Goal: Task Accomplishment & Management: Manage account settings

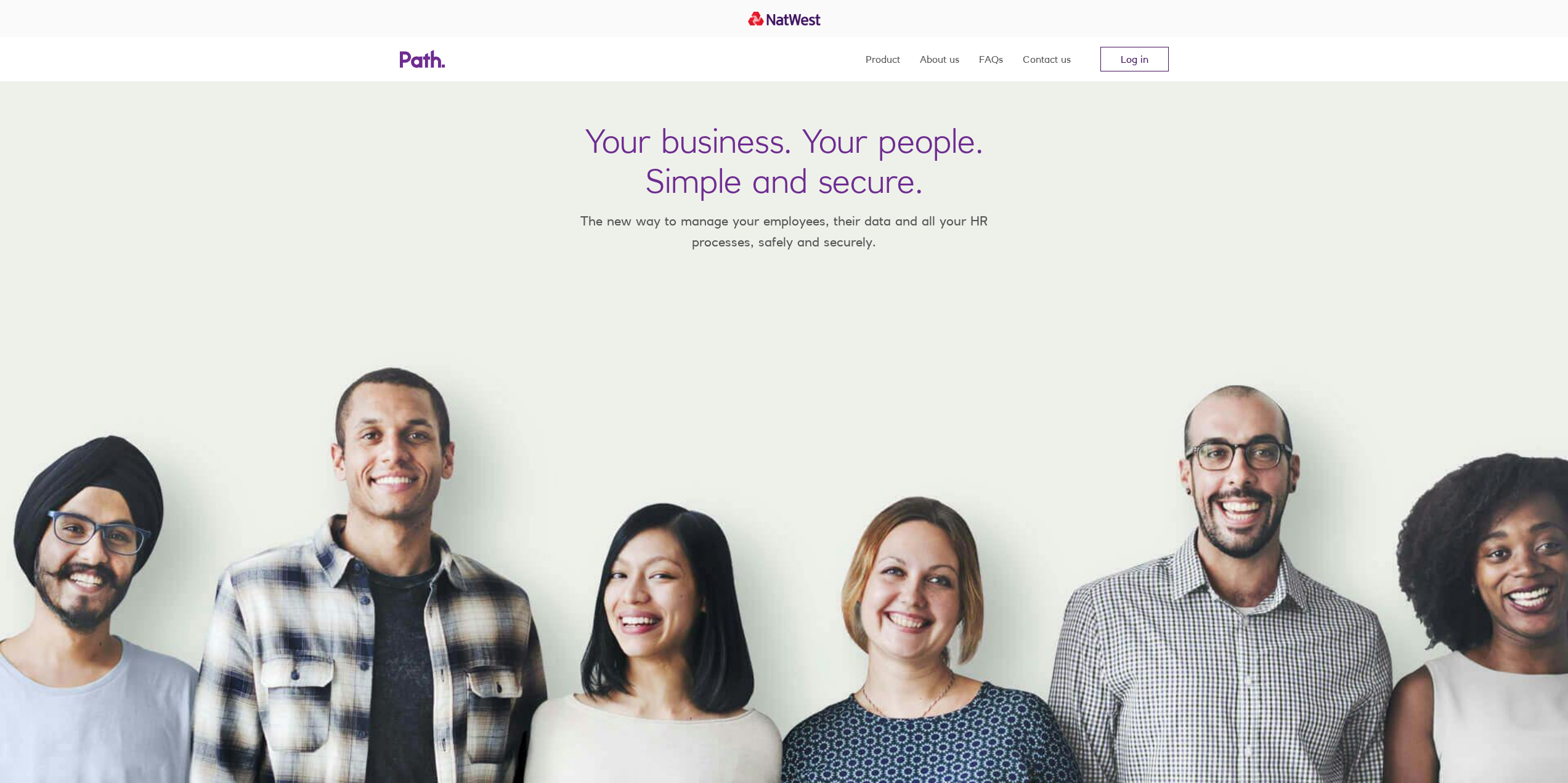
click at [1156, 62] on link "Log in" at bounding box center [1135, 59] width 69 height 25
click at [1146, 63] on link "Log in" at bounding box center [1135, 59] width 69 height 25
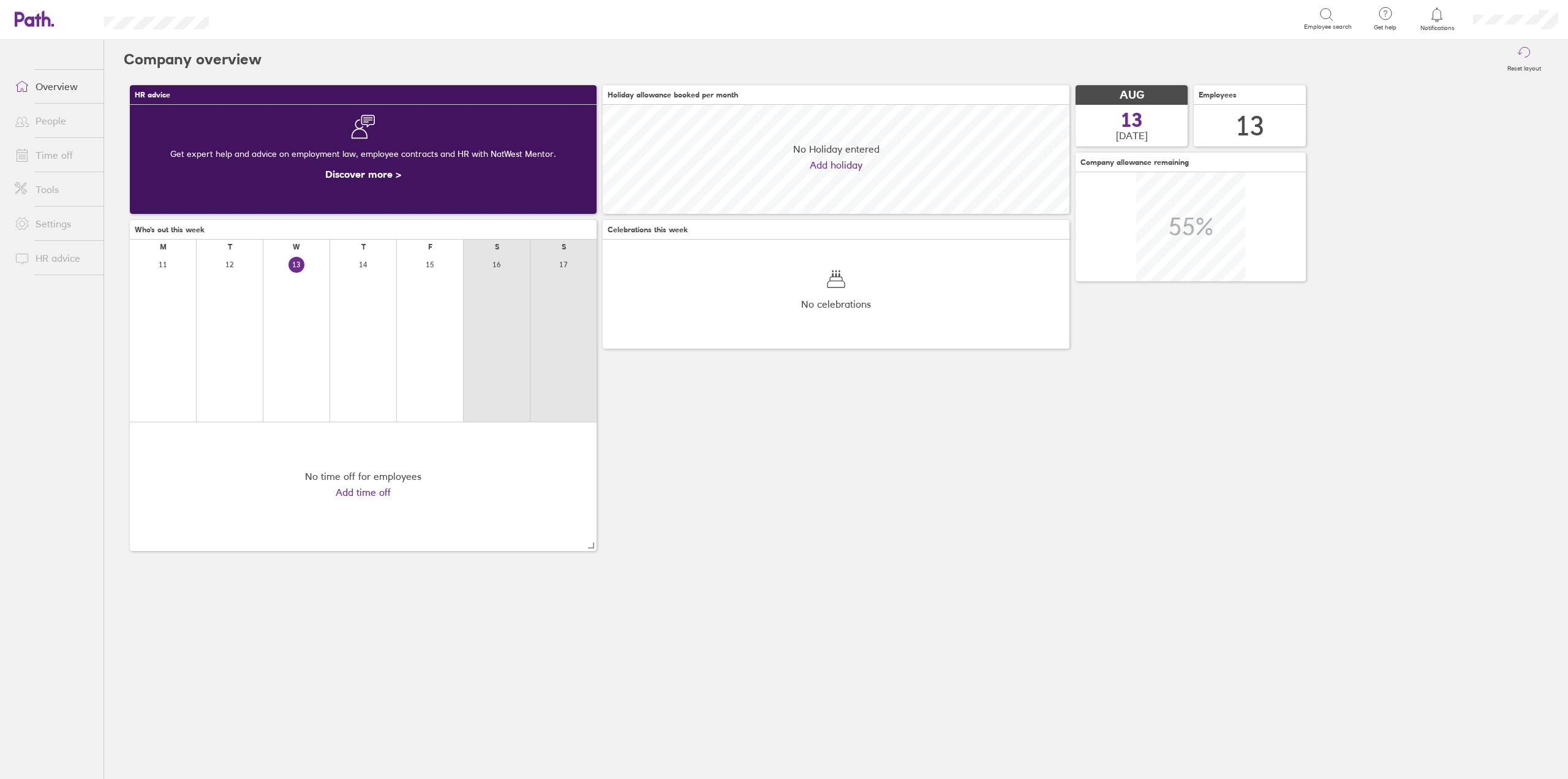
scroll to position [109, 466]
click at [77, 150] on link "Time off" at bounding box center [53, 155] width 98 height 25
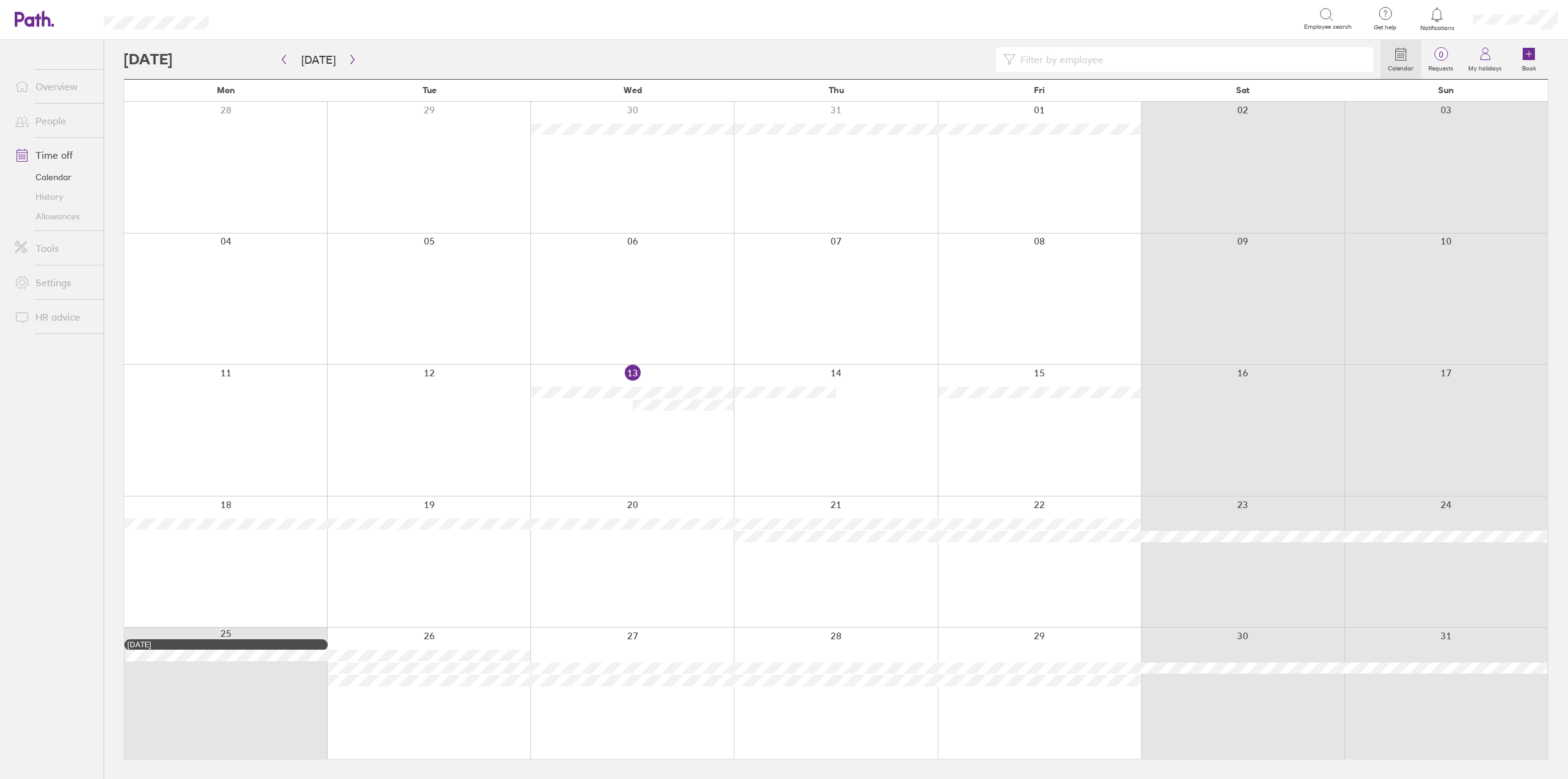
click at [67, 223] on link "Allowances" at bounding box center [53, 215] width 98 height 19
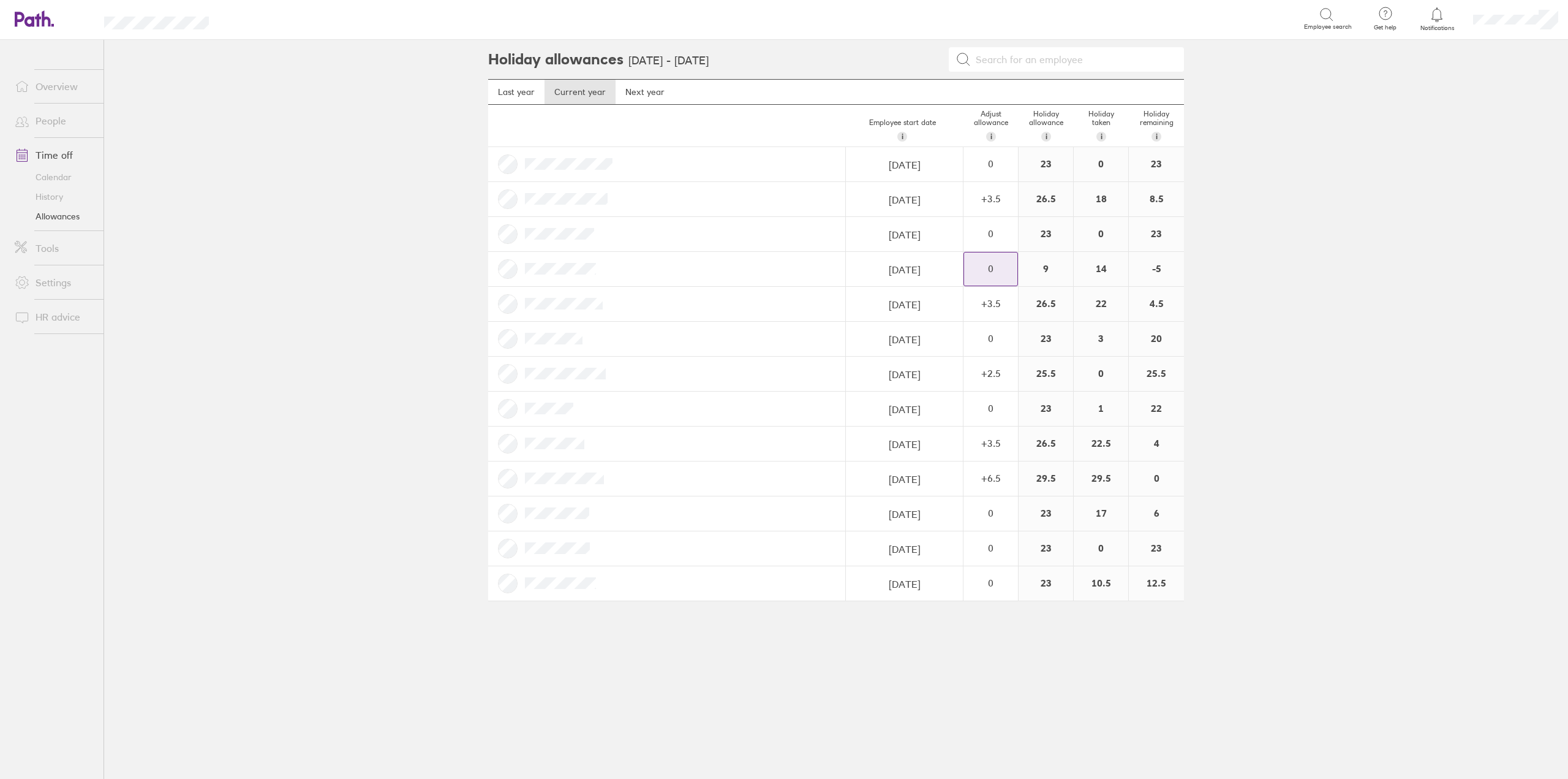
click at [978, 181] on div "0" at bounding box center [990, 164] width 53 height 33
click at [1284, 255] on main "Holiday allowances 1 Jan 2025 - 31 Dec 2025 Last year Current year Next year Em…" at bounding box center [835, 408] width 1463 height 739
click at [45, 92] on link "Overview" at bounding box center [53, 87] width 98 height 25
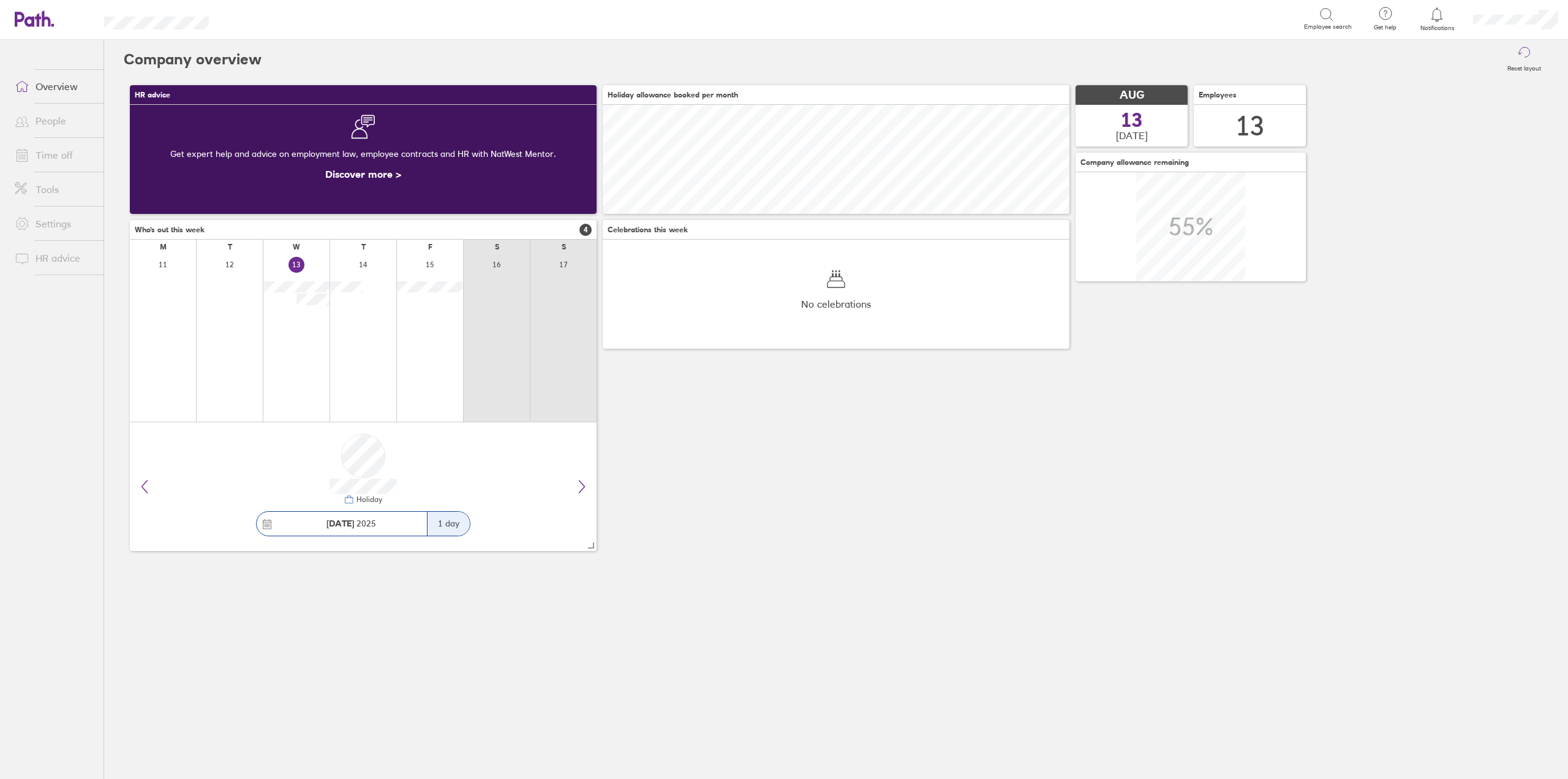
scroll to position [109, 466]
click at [43, 153] on link "Time off" at bounding box center [53, 155] width 98 height 25
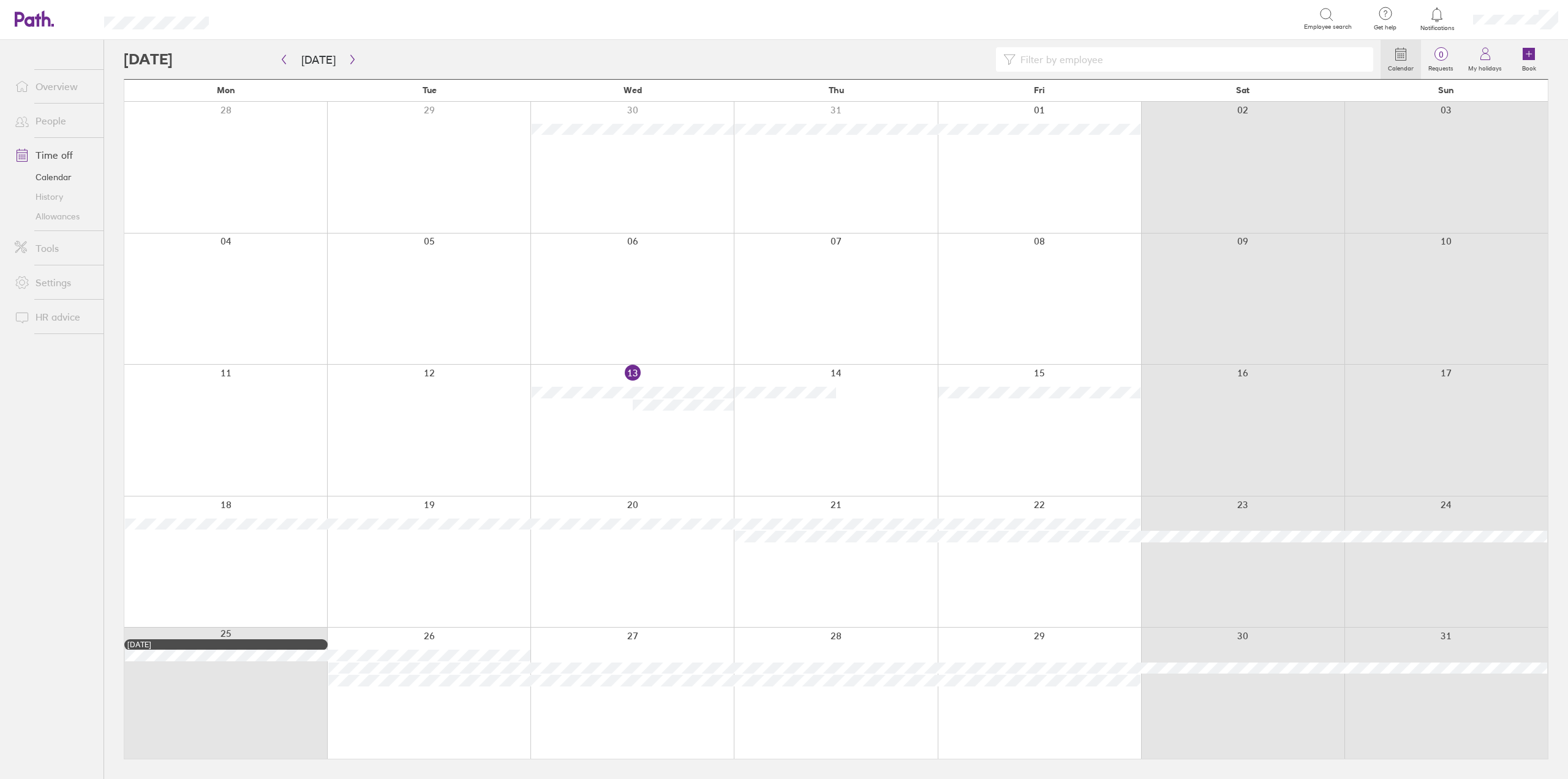
click at [52, 215] on link "Allowances" at bounding box center [53, 215] width 98 height 19
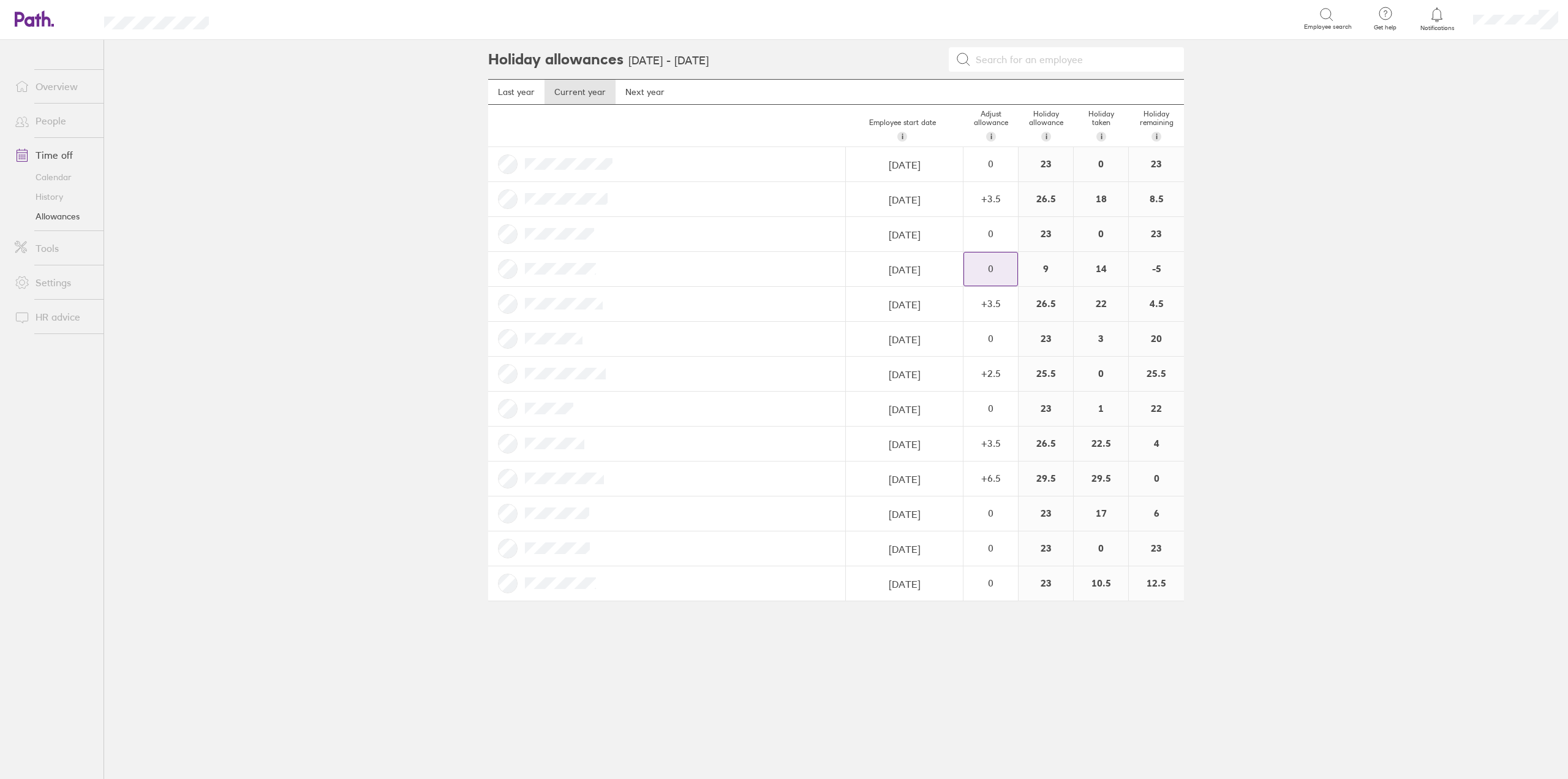
click at [982, 169] on div "0" at bounding box center [990, 164] width 53 height 11
click at [1009, 262] on div "+" at bounding box center [1007, 263] width 10 height 10
click at [1006, 262] on div "+" at bounding box center [1007, 263] width 10 height 10
drag, startPoint x: 1308, startPoint y: 233, endPoint x: 1244, endPoint y: 228, distance: 64.2
click at [1244, 228] on main "Holiday allowances 1 Jan 2025 - 31 Dec 2025 Last year Current year Next year Em…" at bounding box center [835, 408] width 1463 height 739
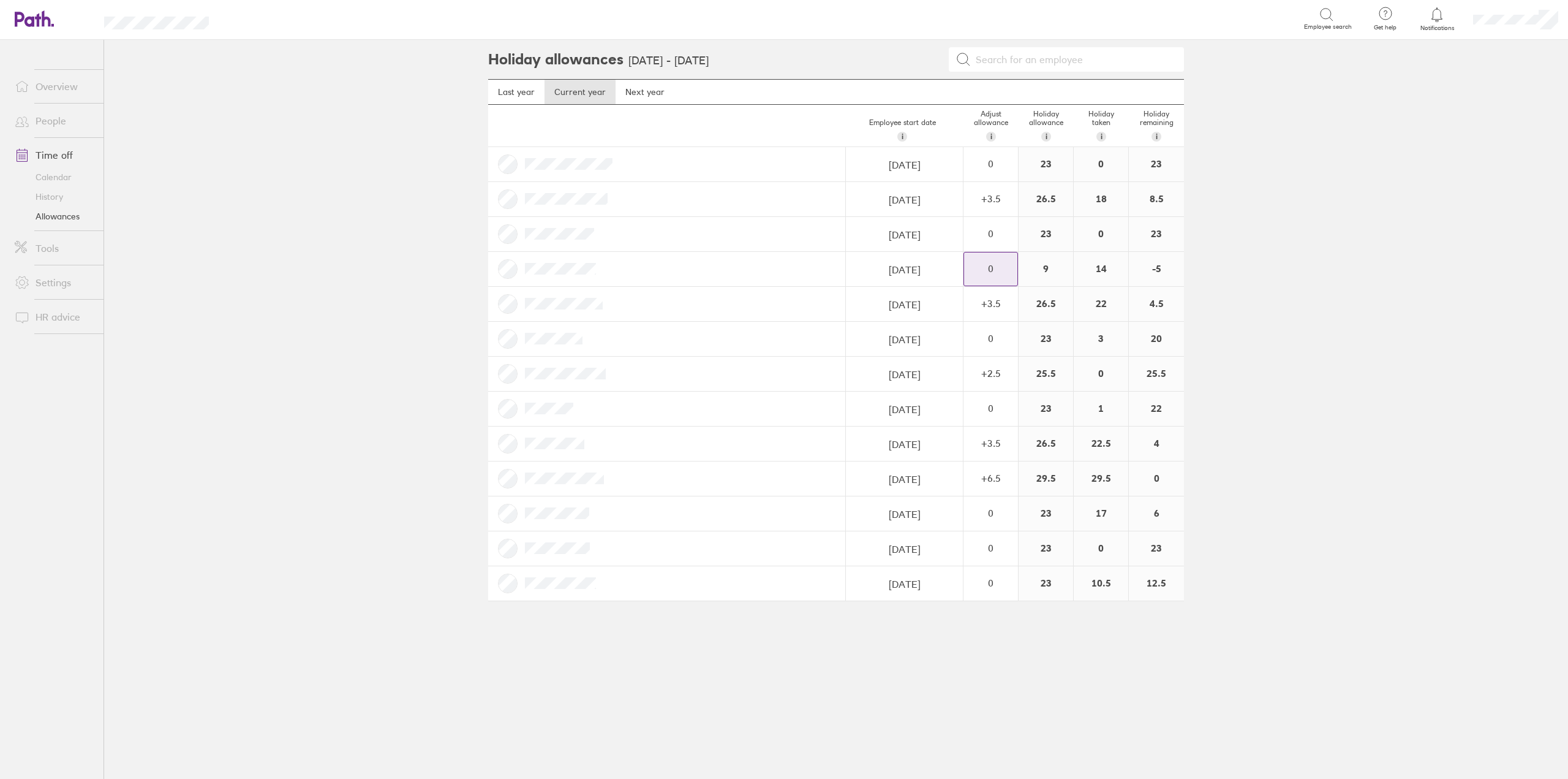
click at [986, 169] on div "0" at bounding box center [990, 164] width 53 height 11
click at [1007, 260] on div "+" at bounding box center [1007, 263] width 10 height 10
click at [1051, 399] on div "Adjust allowance Reason for change Cancel Add" at bounding box center [1078, 355] width 175 height 129
click at [1147, 401] on span "Add" at bounding box center [1146, 399] width 19 height 19
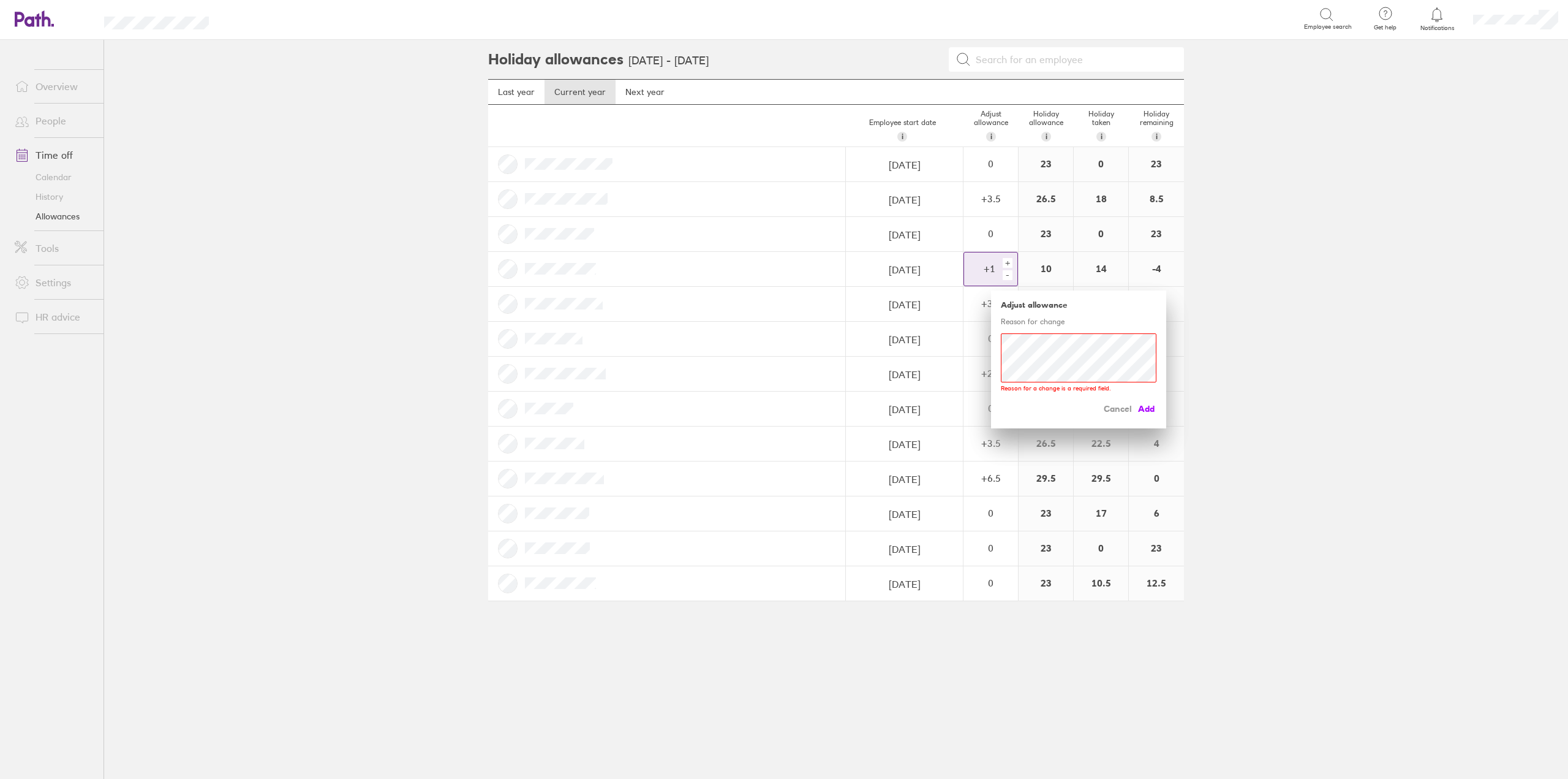
click at [1150, 411] on span "Add" at bounding box center [1146, 408] width 19 height 19
click at [1153, 402] on span "Add" at bounding box center [1146, 399] width 19 height 19
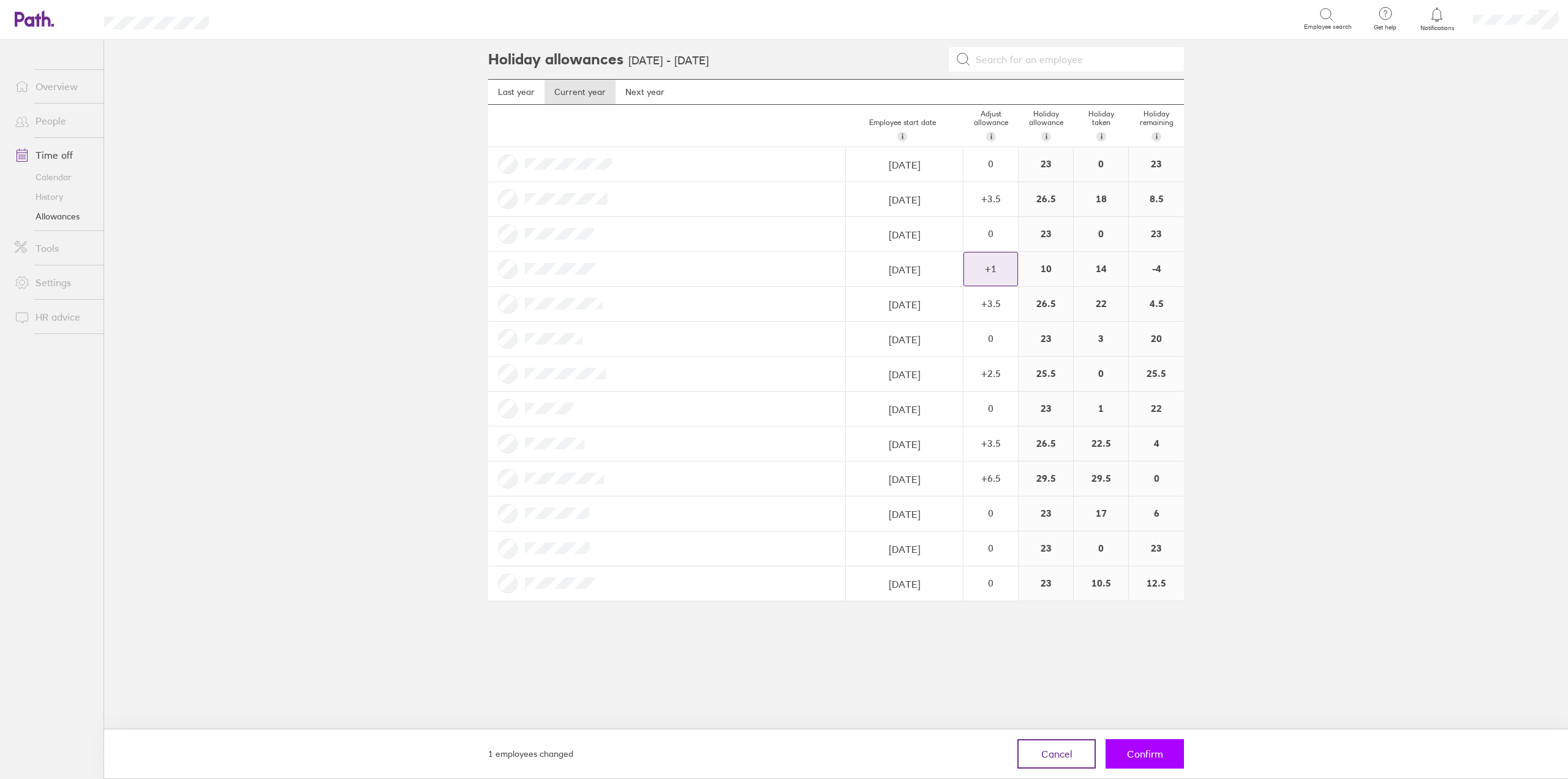
click at [1132, 759] on span "Confirm" at bounding box center [1144, 753] width 36 height 11
